Goal: Use online tool/utility: Utilize a website feature to perform a specific function

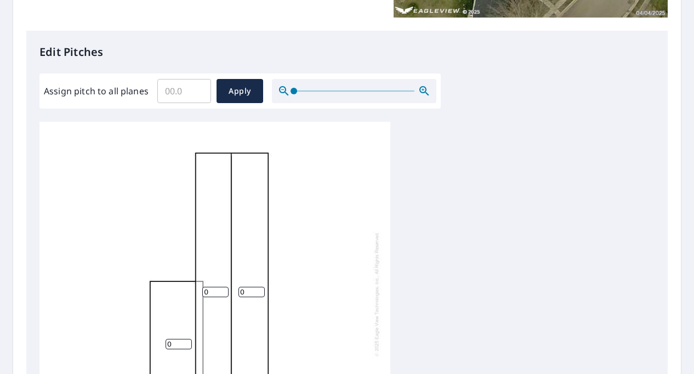
scroll to position [11, 0]
click at [213, 284] on input "0" at bounding box center [215, 289] width 26 height 10
type input "3"
click at [234, 276] on div "0 3 0 0 0 0" at bounding box center [214, 291] width 351 height 344
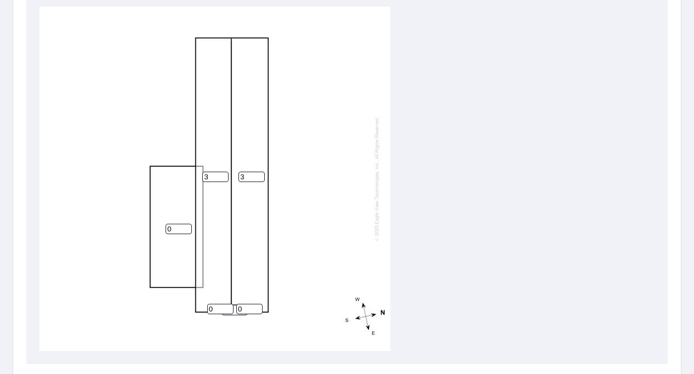
scroll to position [378, 0]
type input "3"
drag, startPoint x: 218, startPoint y: 308, endPoint x: 208, endPoint y: 311, distance: 10.4
click at [208, 311] on input "0" at bounding box center [220, 309] width 26 height 10
type input "2"
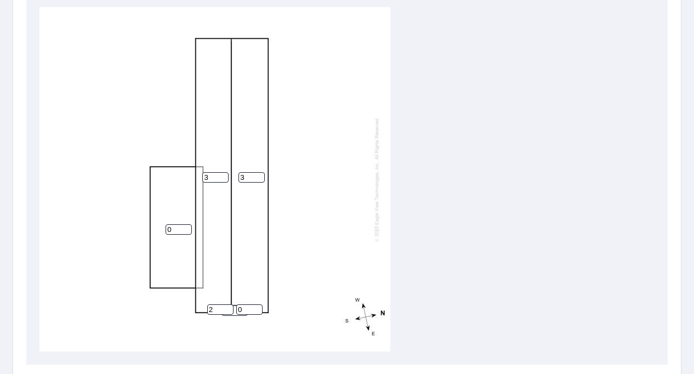
drag, startPoint x: 247, startPoint y: 309, endPoint x: 237, endPoint y: 309, distance: 9.9
click at [237, 309] on input "0" at bounding box center [249, 309] width 26 height 10
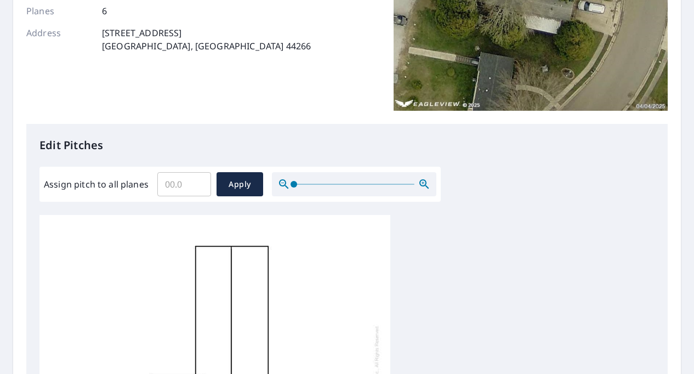
scroll to position [170, 0]
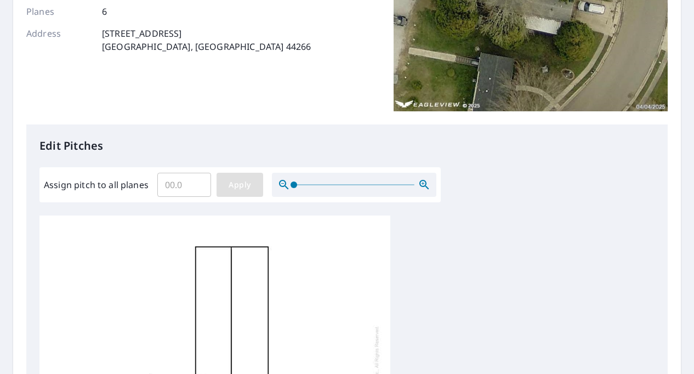
type input "2"
click at [248, 178] on span "Apply" at bounding box center [239, 185] width 29 height 14
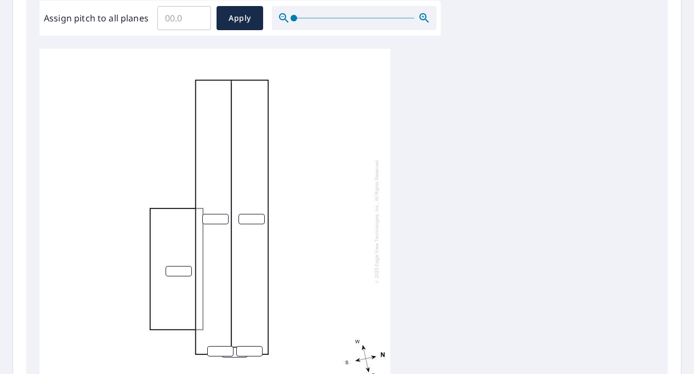
scroll to position [337, 0]
drag, startPoint x: 295, startPoint y: 18, endPoint x: 155, endPoint y: 39, distance: 142.1
click at [155, 39] on div "Edit Pitches Assign pitch to all planes ​ Apply" at bounding box center [347, 181] width 642 height 449
click at [217, 218] on input "number" at bounding box center [215, 218] width 26 height 10
type input "3"
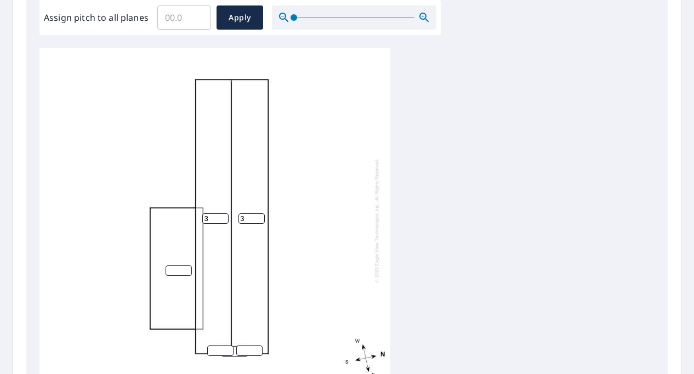
click at [247, 218] on input "3" at bounding box center [252, 218] width 26 height 10
type input "3"
click at [223, 348] on input "number" at bounding box center [220, 351] width 26 height 10
type input "3"
click at [247, 350] on input "number" at bounding box center [249, 351] width 26 height 10
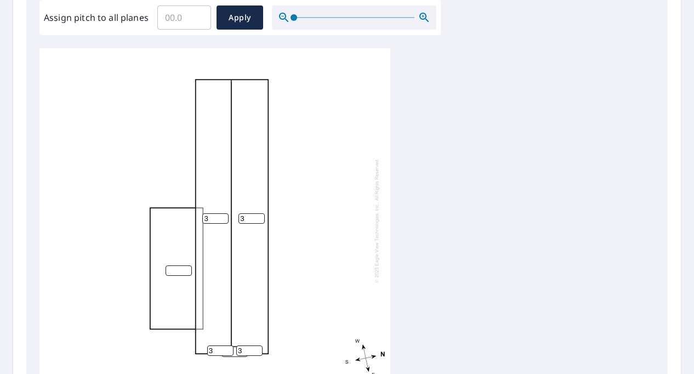
type input "3"
click at [182, 273] on input "03" at bounding box center [179, 270] width 26 height 10
type input "0"
type input "3"
click at [248, 16] on span "Apply" at bounding box center [239, 18] width 29 height 14
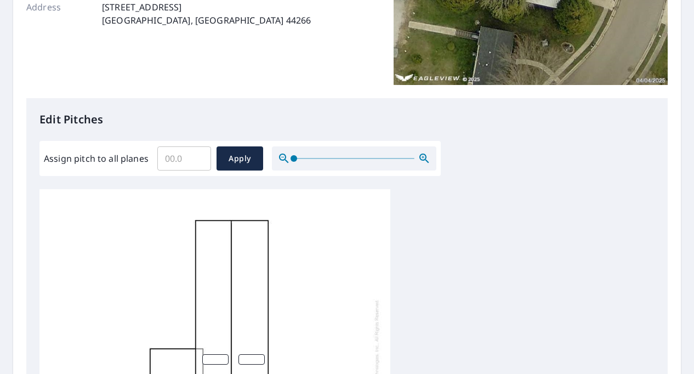
scroll to position [0, 0]
